Goal: Task Accomplishment & Management: Manage account settings

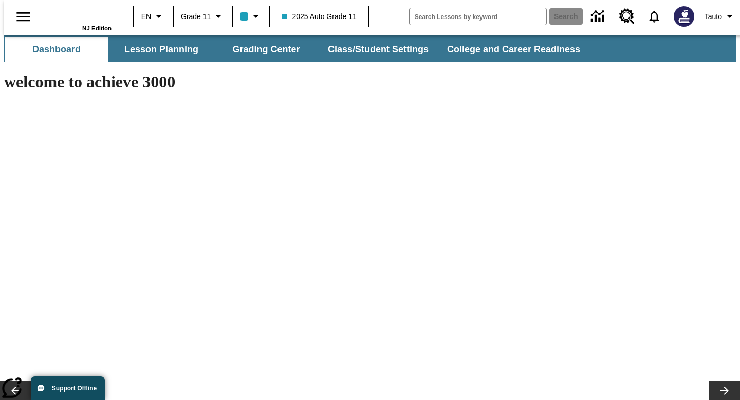
type input "-1"
click at [348, 41] on button "Class/Student Settings" at bounding box center [379, 49] width 118 height 25
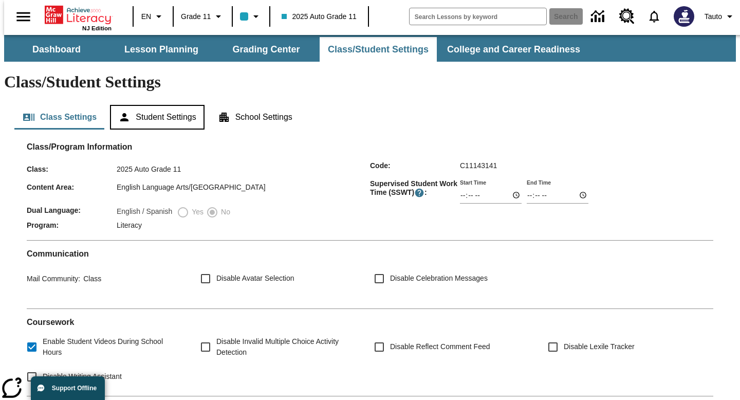
click at [175, 105] on button "Student Settings" at bounding box center [157, 117] width 94 height 25
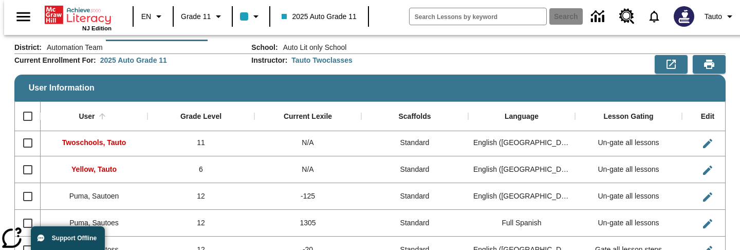
scroll to position [238, 0]
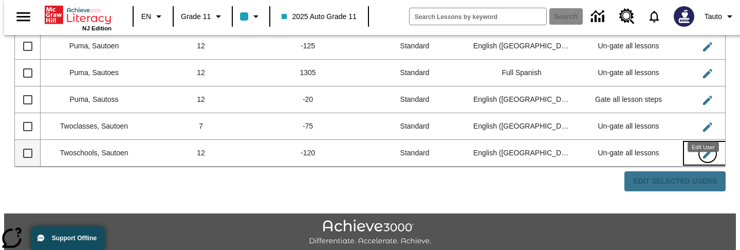
click at [703, 147] on icon "Edit User" at bounding box center [707, 153] width 12 height 12
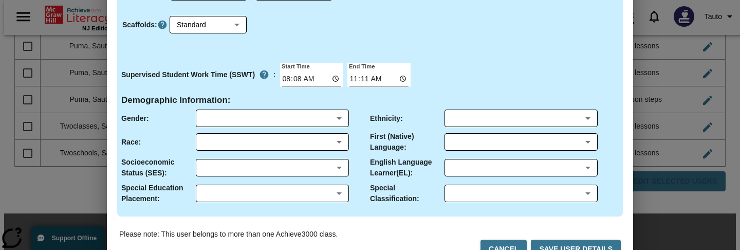
scroll to position [213, 0]
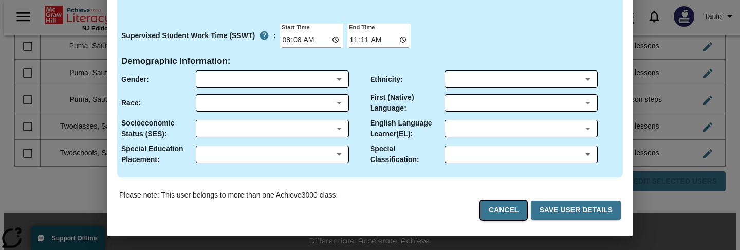
click at [521, 217] on button "Cancel" at bounding box center [503, 209] width 46 height 19
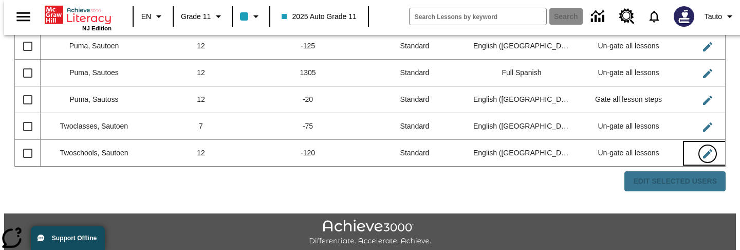
scroll to position [0, 0]
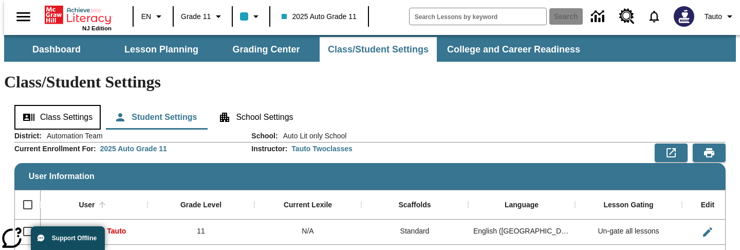
click at [74, 105] on button "Class Settings" at bounding box center [57, 117] width 86 height 25
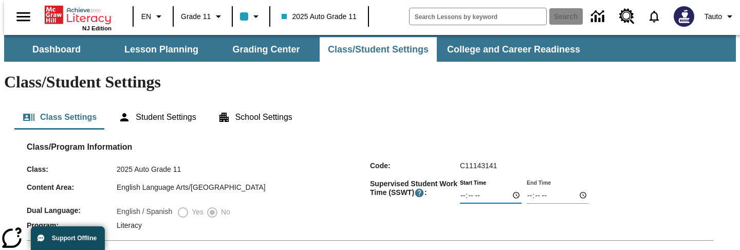
type input "09:00"
type input "15:00"
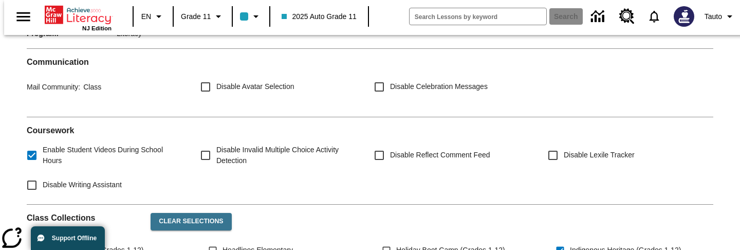
scroll to position [456, 0]
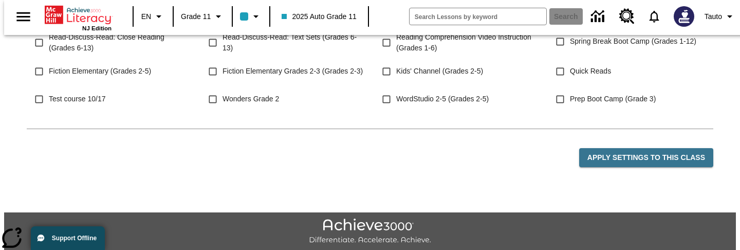
click at [629, 137] on div "Apply Settings to this Class" at bounding box center [370, 162] width 686 height 51
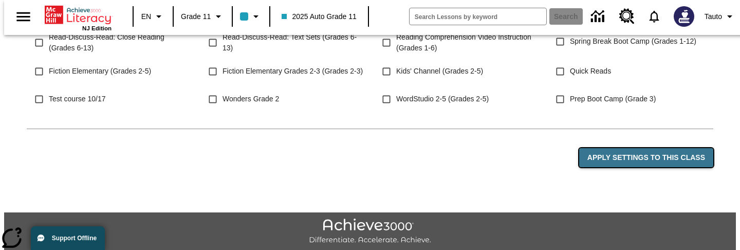
click at [624, 148] on button "Apply Settings to this Class" at bounding box center [646, 157] width 134 height 19
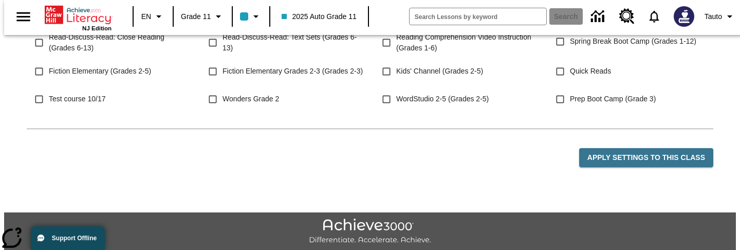
scroll to position [299, 0]
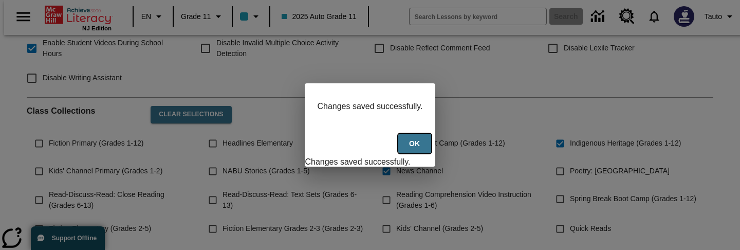
click at [417, 154] on button "Ok" at bounding box center [414, 144] width 33 height 20
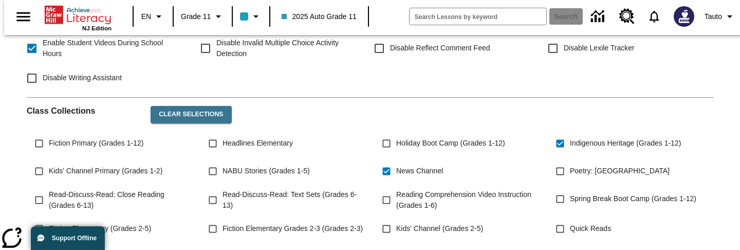
scroll to position [456, 0]
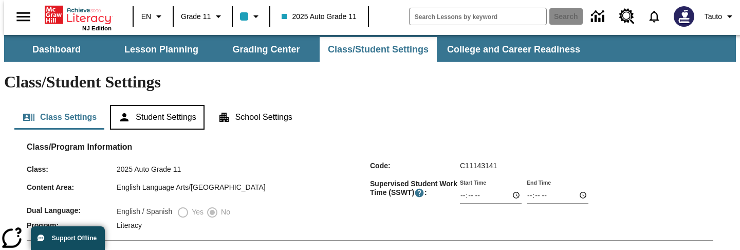
click at [158, 105] on button "Student Settings" at bounding box center [157, 117] width 94 height 25
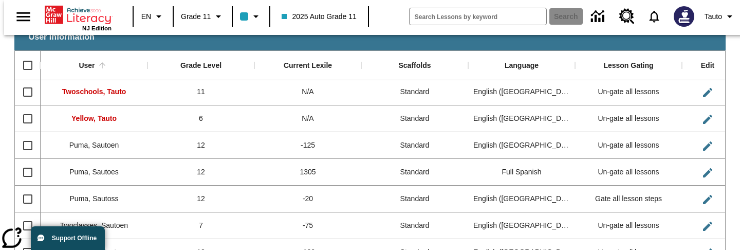
scroll to position [238, 0]
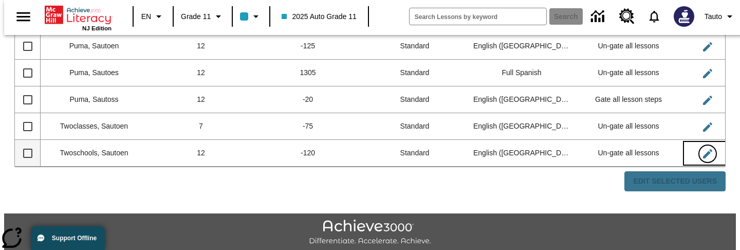
click at [701, 147] on icon "Edit User" at bounding box center [707, 153] width 12 height 12
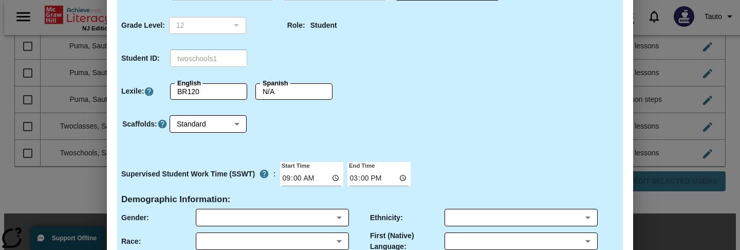
scroll to position [215, 0]
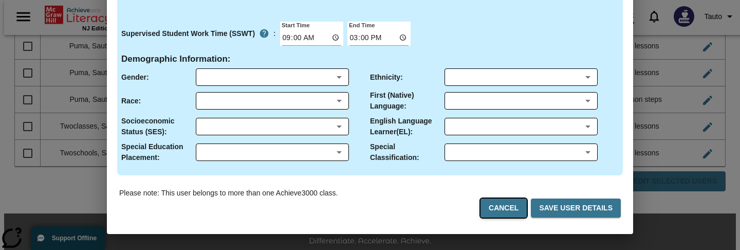
click at [509, 206] on button "Cancel" at bounding box center [503, 207] width 46 height 19
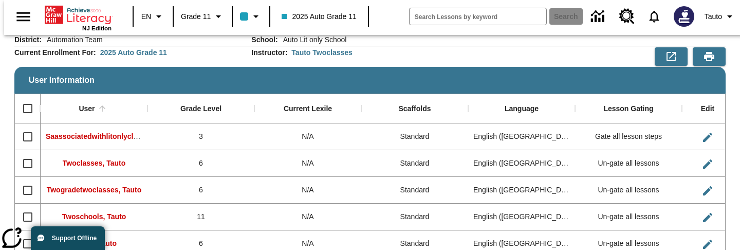
scroll to position [0, 0]
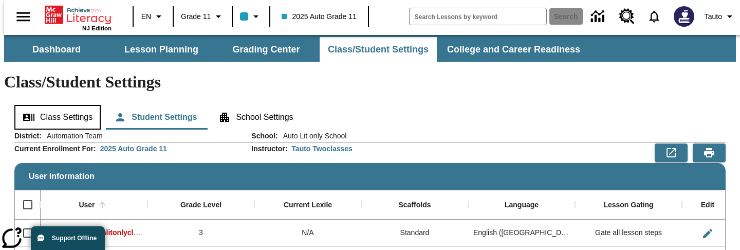
click at [54, 105] on button "Class Settings" at bounding box center [57, 117] width 86 height 25
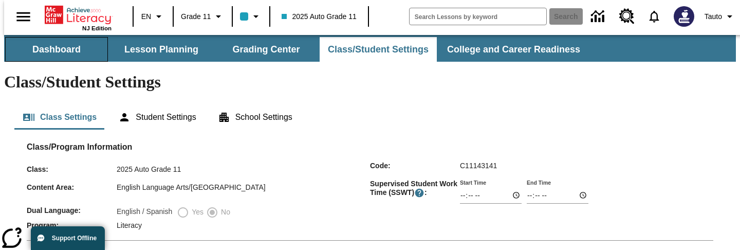
click at [51, 48] on button "Dashboard" at bounding box center [56, 49] width 103 height 25
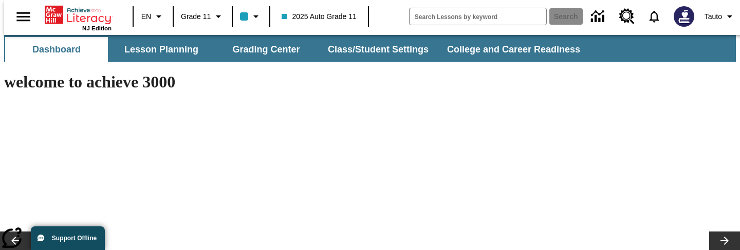
type input "-1"
click at [716, 14] on span "Tauto" at bounding box center [712, 16] width 17 height 11
